Goal: Task Accomplishment & Management: Use online tool/utility

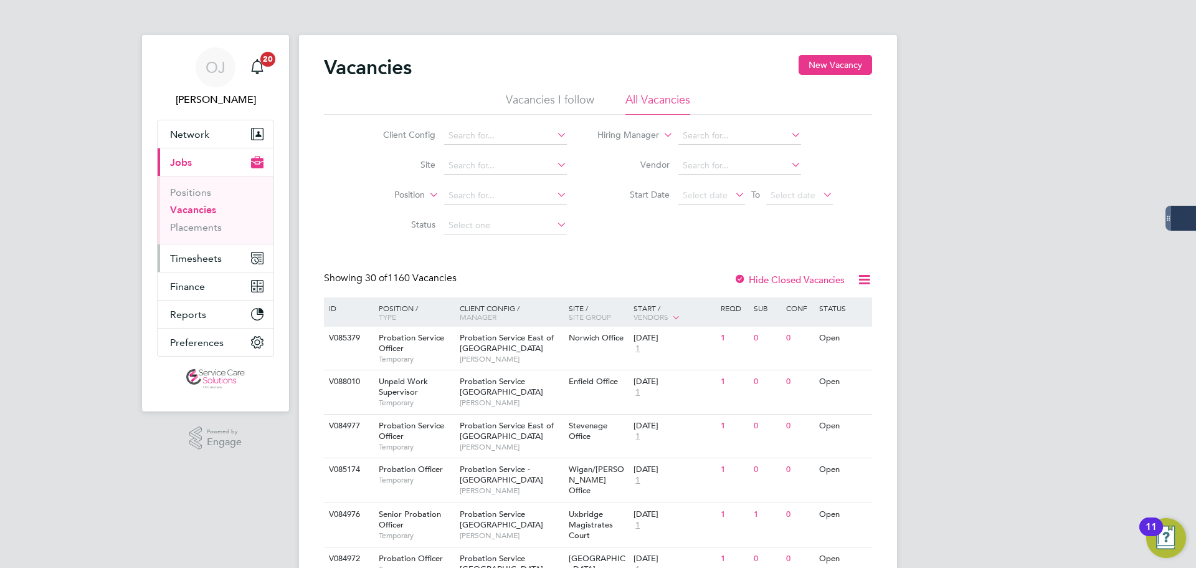
click at [210, 257] on span "Timesheets" at bounding box center [196, 258] width 52 height 12
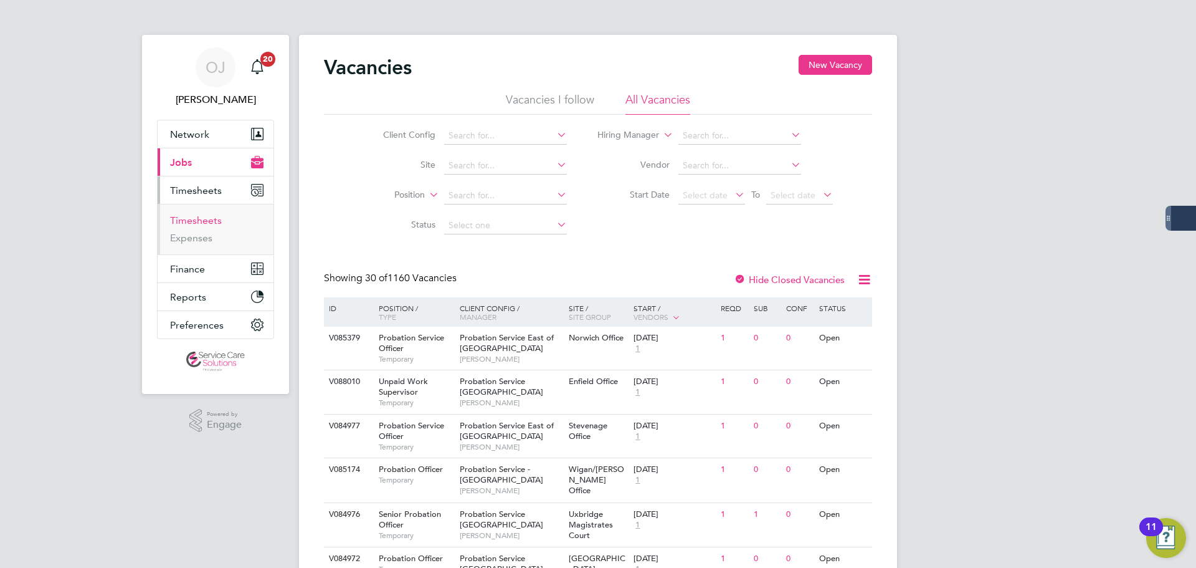
drag, startPoint x: 209, startPoint y: 219, endPoint x: 252, endPoint y: 212, distance: 43.5
click at [209, 219] on link "Timesheets" at bounding box center [196, 220] width 52 height 12
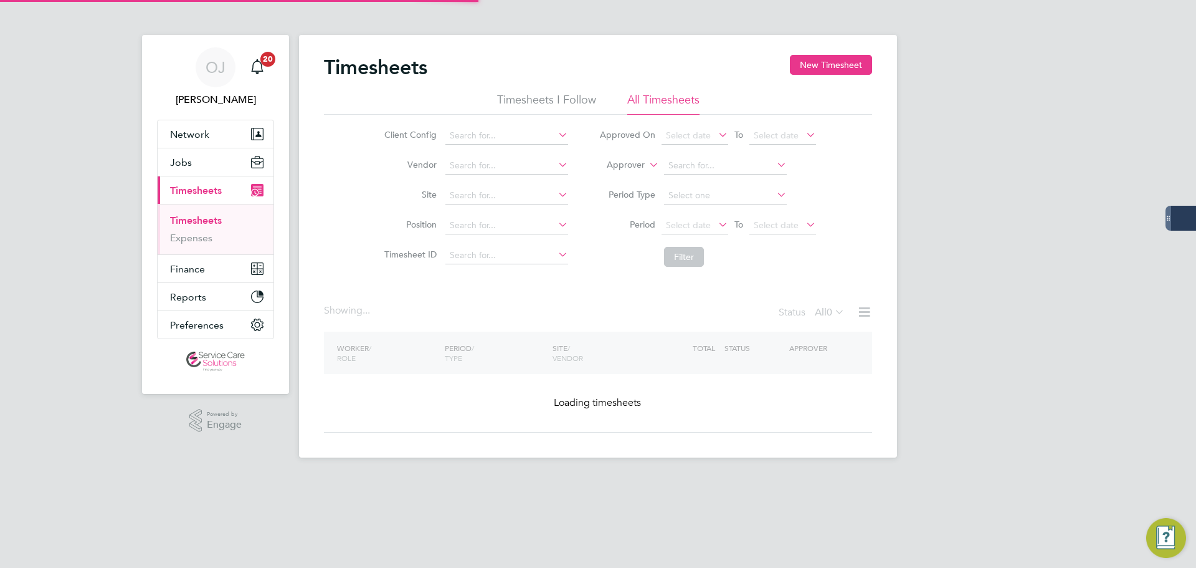
click at [629, 159] on label "Approver" at bounding box center [617, 165] width 56 height 12
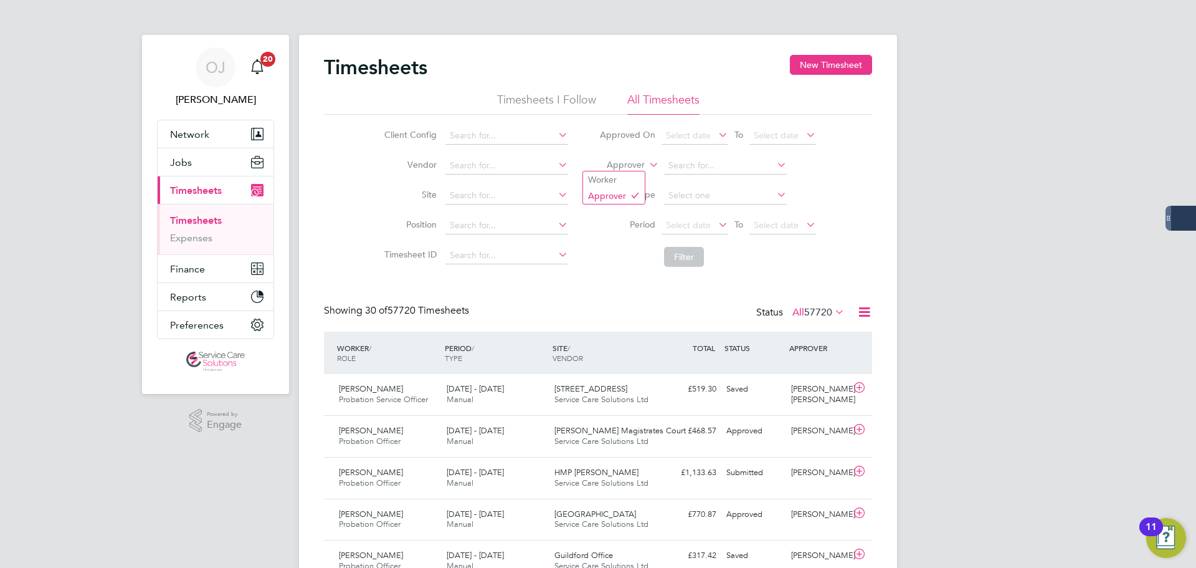
click at [628, 166] on label "Approver" at bounding box center [617, 165] width 56 height 12
click at [601, 187] on li "Worker" at bounding box center [614, 179] width 62 height 16
click at [705, 167] on input at bounding box center [725, 165] width 123 height 17
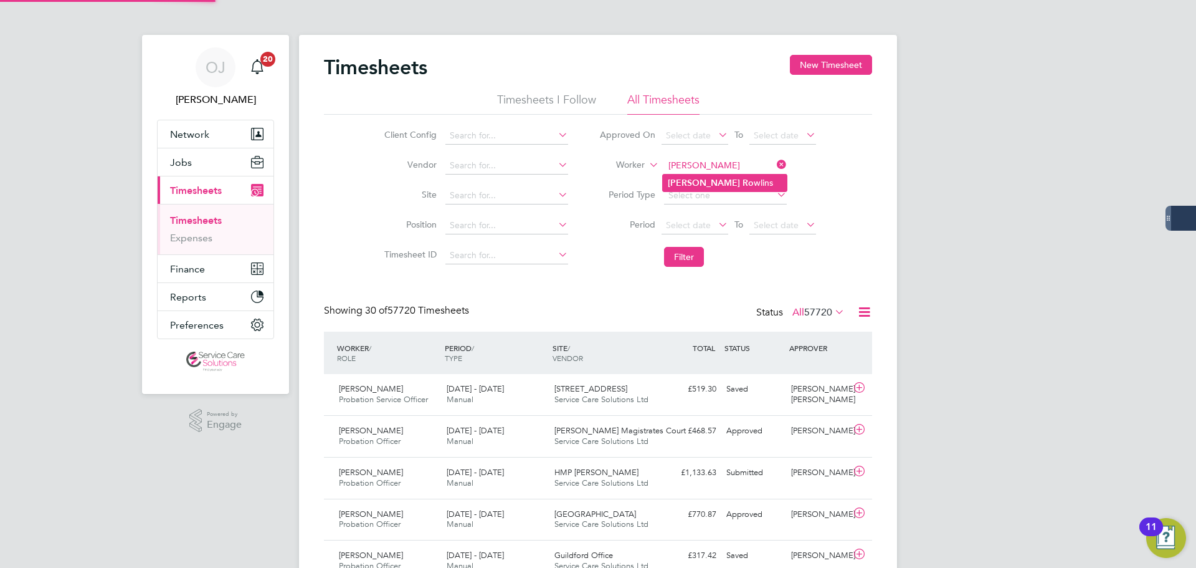
click at [731, 179] on li "Stephen Ro wlins" at bounding box center [725, 182] width 124 height 17
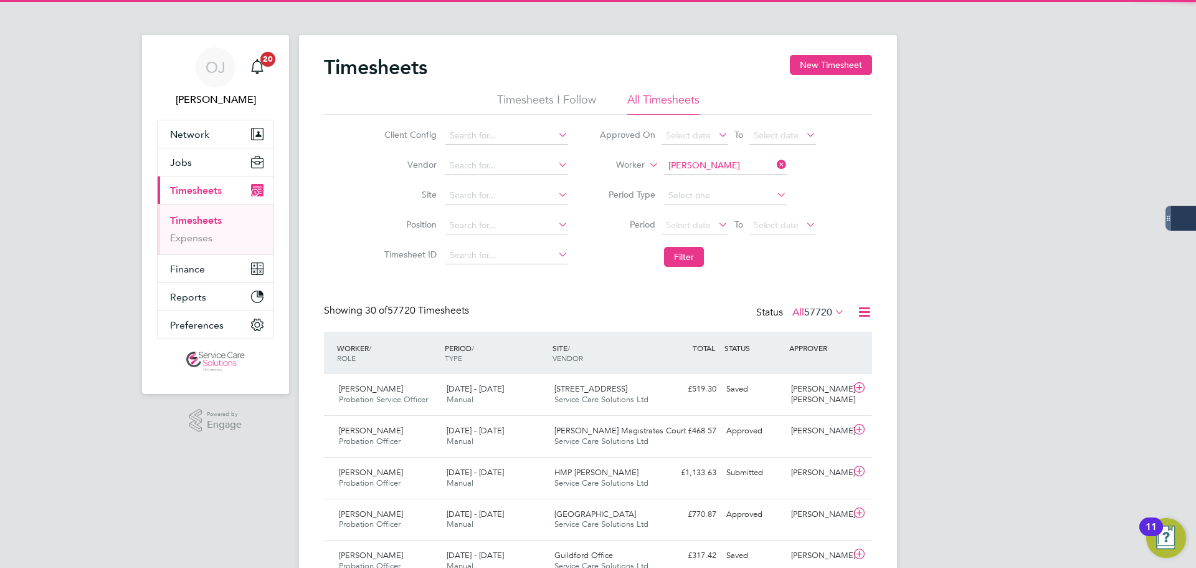
type input "[PERSON_NAME]"
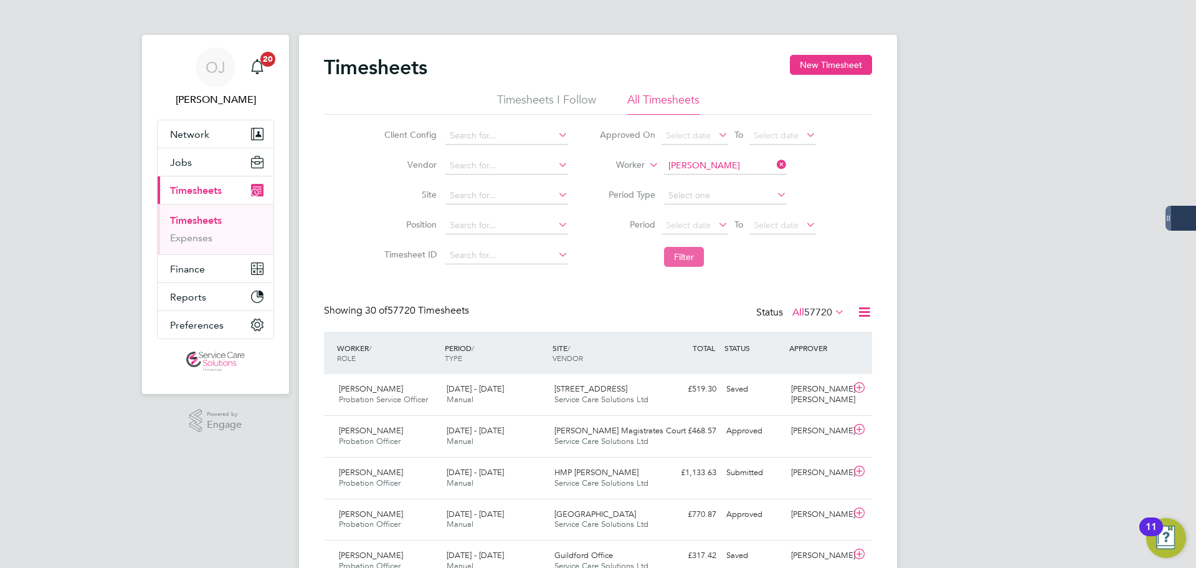
click at [690, 250] on button "Filter" at bounding box center [684, 257] width 40 height 20
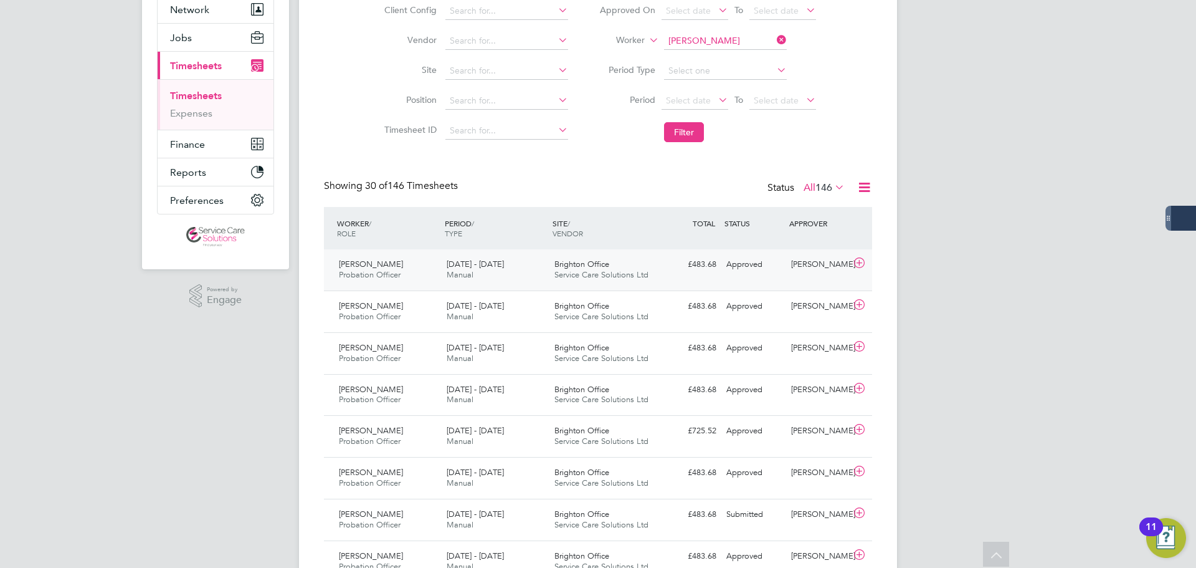
click at [574, 275] on span "Service Care Solutions Ltd" at bounding box center [601, 274] width 94 height 11
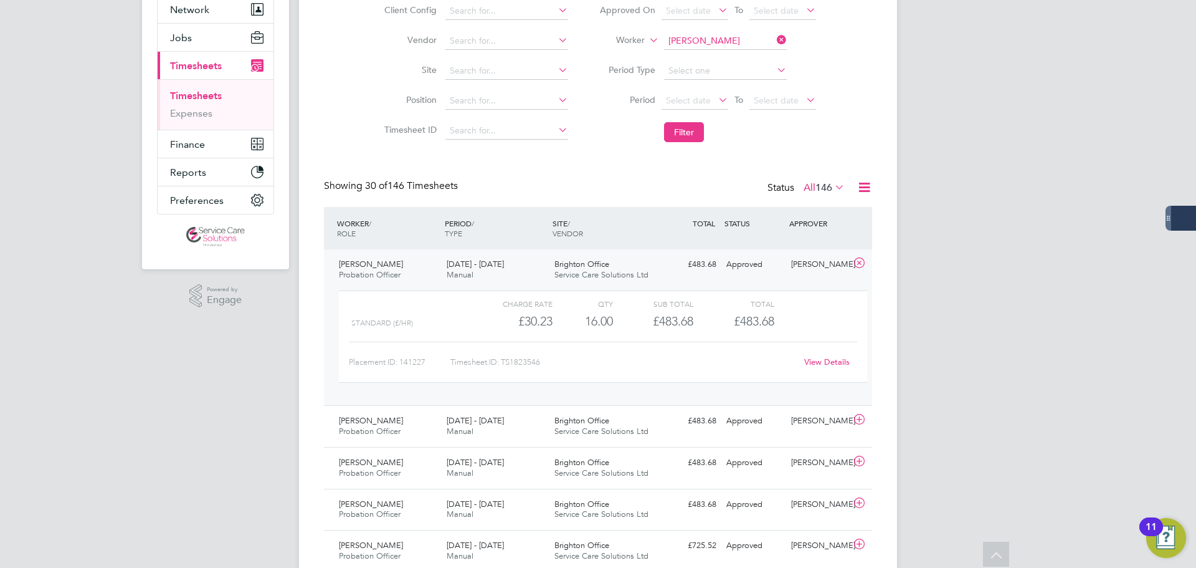
click at [835, 364] on link "View Details" at bounding box center [826, 361] width 45 height 11
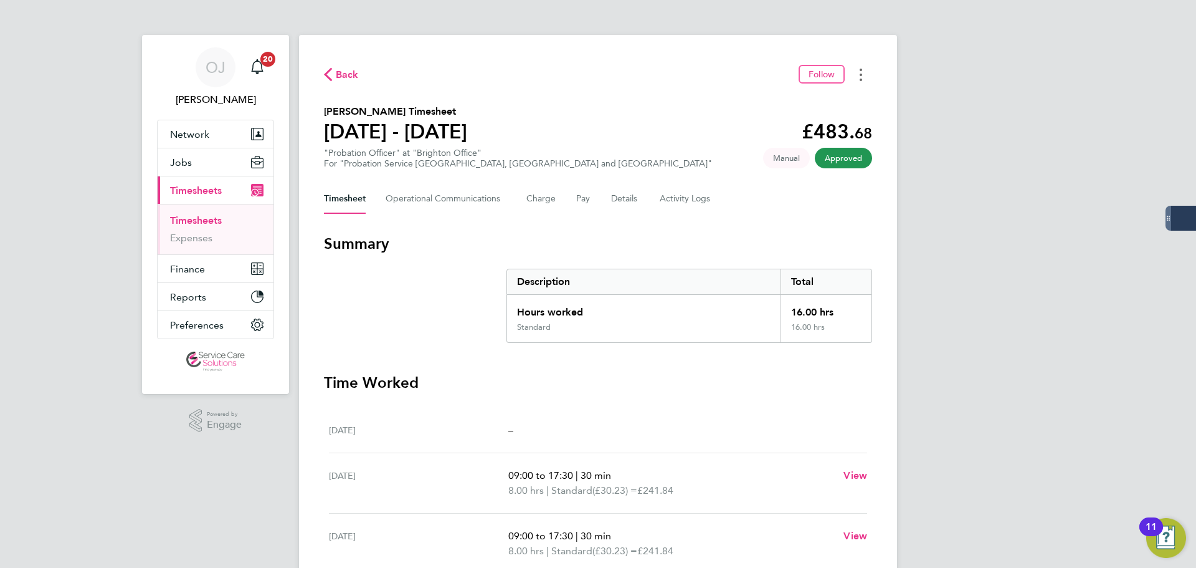
click at [858, 75] on button "Timesheets Menu" at bounding box center [861, 74] width 22 height 19
click at [807, 97] on link "Download timesheet" at bounding box center [798, 102] width 150 height 25
click at [688, 190] on Logs-tab "Activity Logs" at bounding box center [686, 199] width 52 height 30
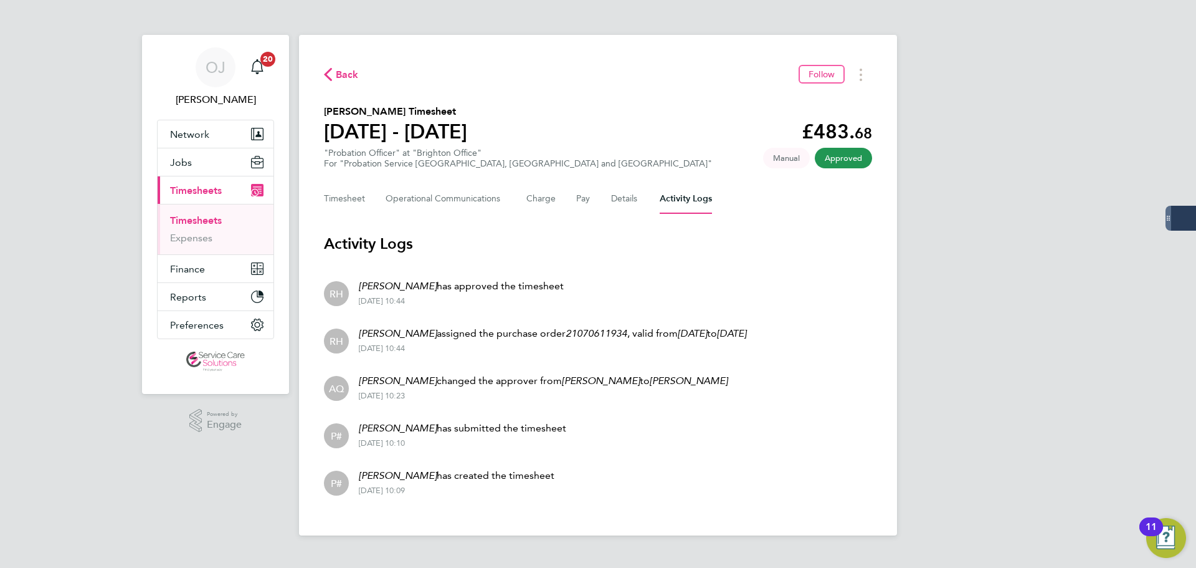
click at [676, 386] on p "[PERSON_NAME] changed the approver from [PERSON_NAME] to [PERSON_NAME]" at bounding box center [543, 380] width 369 height 15
